Goal: Find specific page/section: Find specific page/section

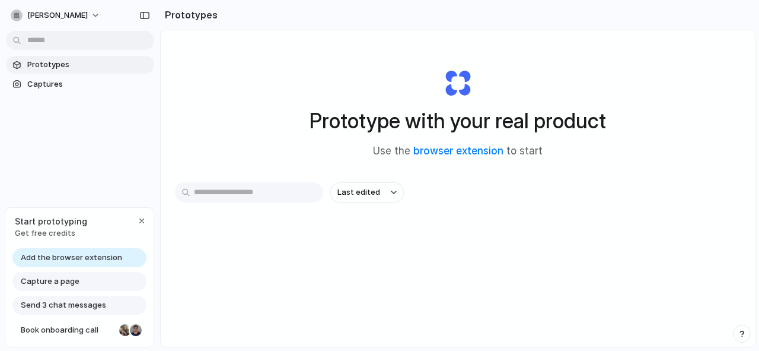
click at [71, 63] on span "Prototypes" at bounding box center [88, 65] width 122 height 12
click at [95, 306] on span "Send 3 chat messages" at bounding box center [63, 305] width 85 height 12
click at [57, 306] on span "Send 3 chat messages" at bounding box center [63, 305] width 85 height 12
click at [43, 306] on span "Send 3 chat messages" at bounding box center [63, 305] width 85 height 12
click at [66, 282] on span "Capture a page" at bounding box center [50, 281] width 59 height 12
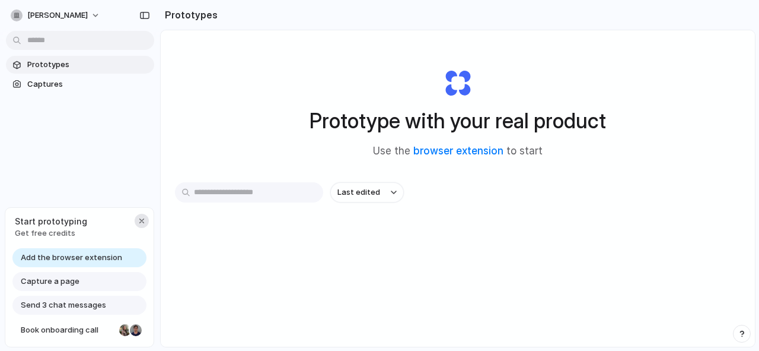
click at [139, 222] on div "button" at bounding box center [141, 220] width 9 height 9
